Goal: Task Accomplishment & Management: Manage account settings

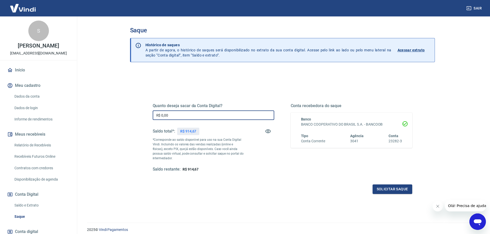
drag, startPoint x: 176, startPoint y: 114, endPoint x: 159, endPoint y: 119, distance: 17.4
click at [159, 119] on input "R$ 0,00" at bounding box center [213, 116] width 121 height 10
type input "R$ 914,67"
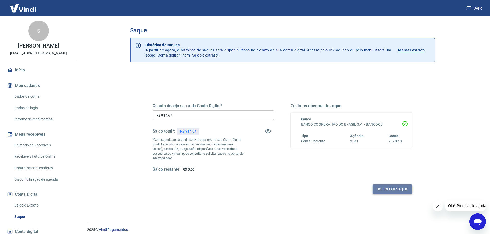
click at [394, 189] on button "Solicitar saque" at bounding box center [392, 190] width 40 height 10
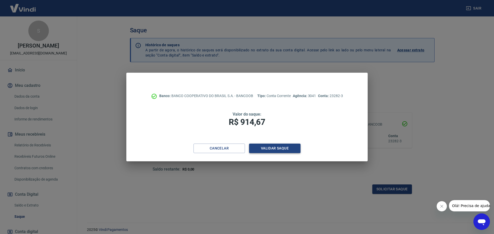
click at [290, 151] on button "Validar saque" at bounding box center [274, 149] width 51 height 10
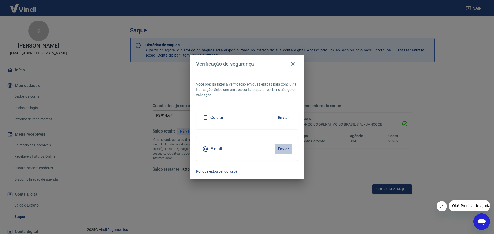
click at [285, 149] on button "Enviar" at bounding box center [283, 149] width 17 height 11
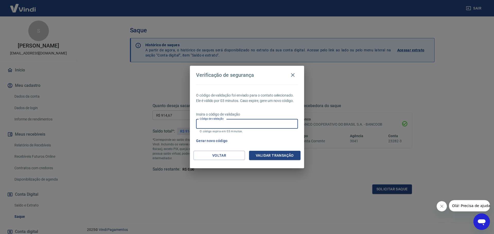
click at [271, 123] on input "Código de validação" at bounding box center [247, 124] width 102 height 10
type input "280149"
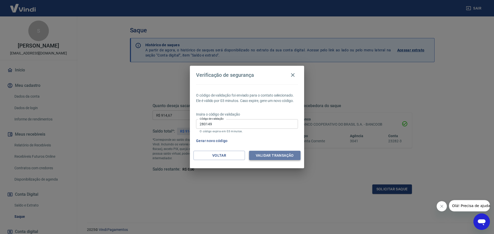
click at [292, 157] on button "Validar transação" at bounding box center [274, 156] width 51 height 10
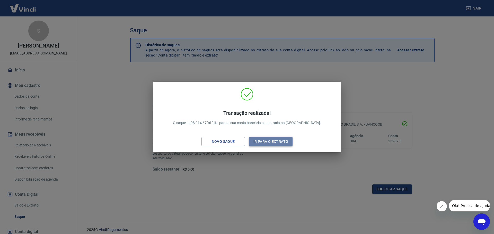
click at [284, 145] on button "Ir para o extrato" at bounding box center [270, 142] width 43 height 10
